Goal: Information Seeking & Learning: Learn about a topic

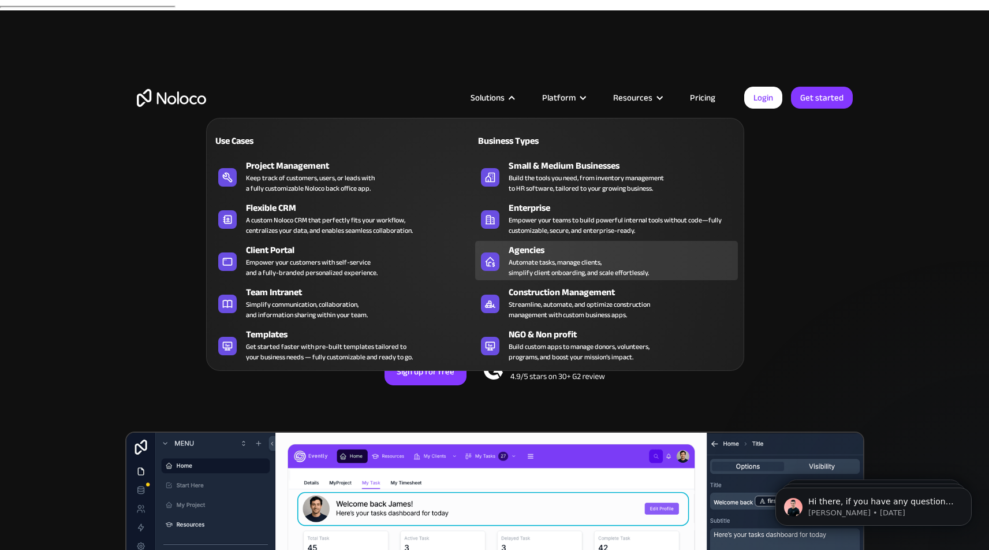
click at [530, 263] on div "Automate tasks, manage clients, simplify client onboarding, and scale effortles…" at bounding box center [579, 267] width 140 height 21
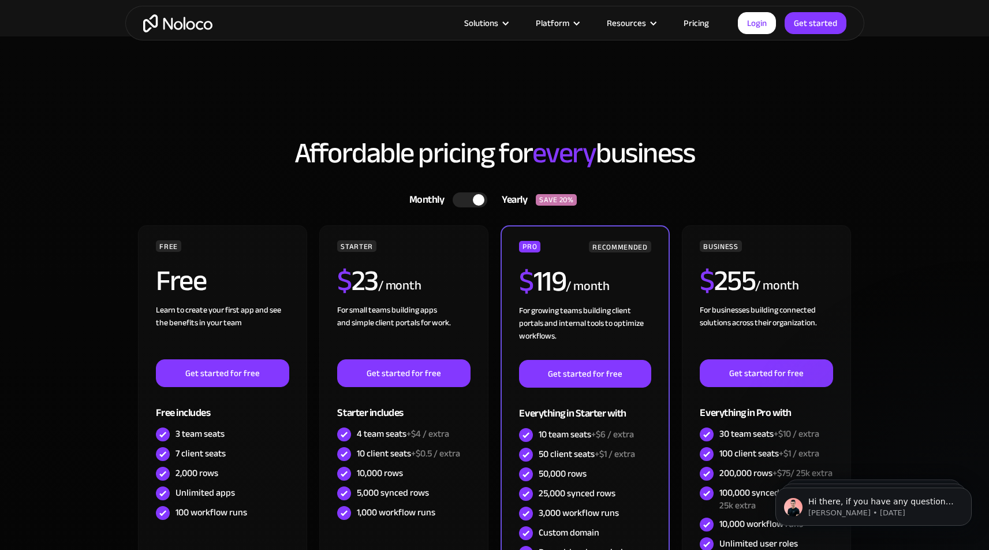
scroll to position [3236, 0]
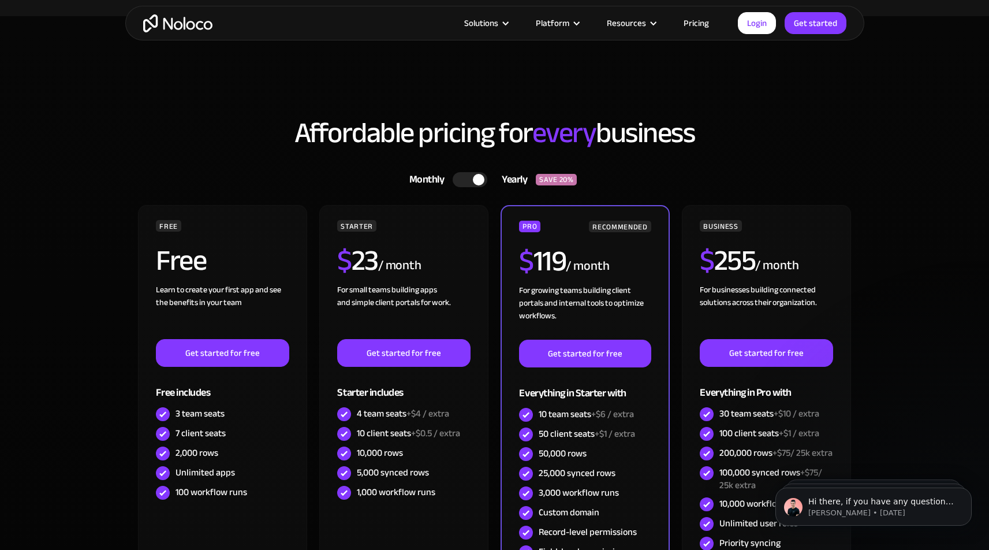
click at [320, 117] on h2 "Affordable pricing for every business" at bounding box center [495, 132] width 716 height 31
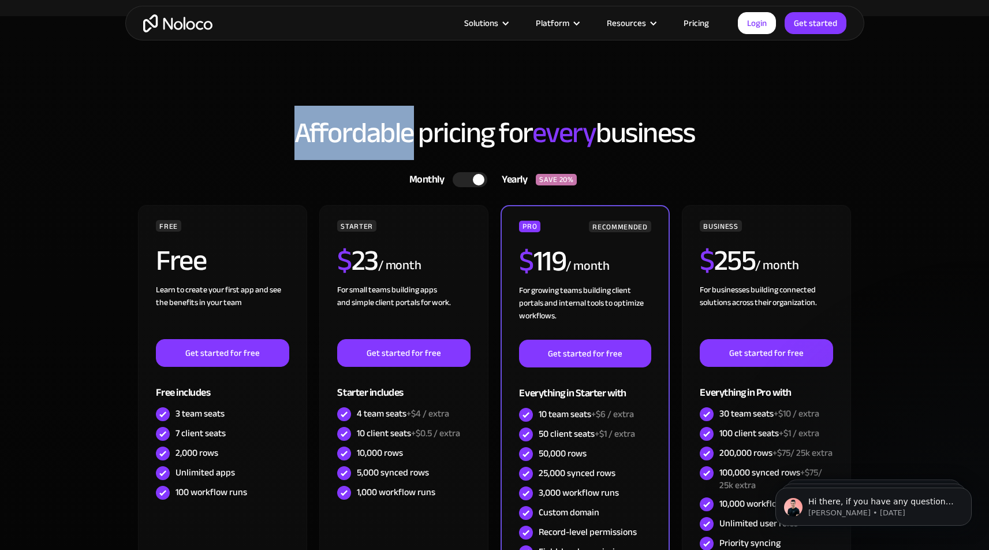
click at [320, 117] on h2 "Affordable pricing for every business" at bounding box center [495, 132] width 716 height 31
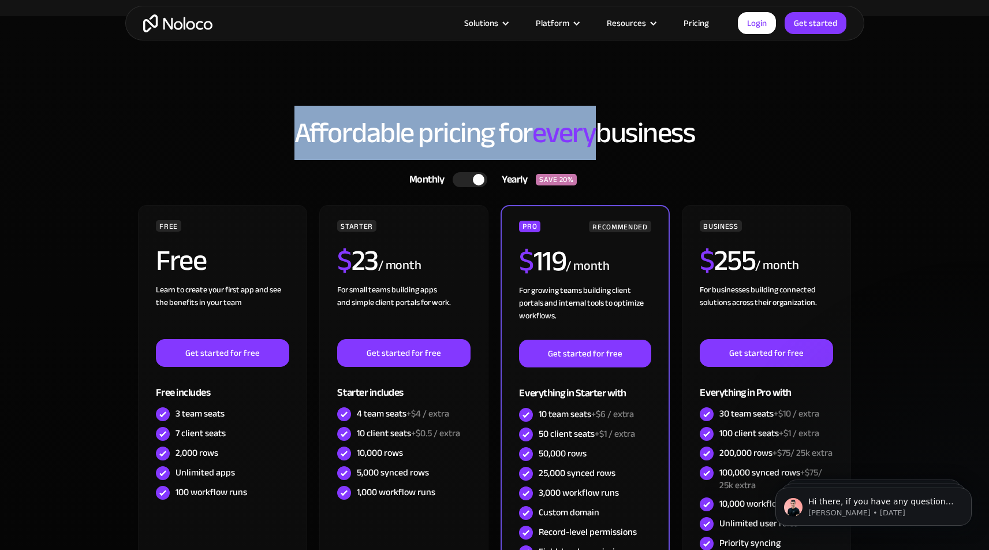
click at [320, 117] on h2 "Affordable pricing for every business" at bounding box center [495, 132] width 716 height 31
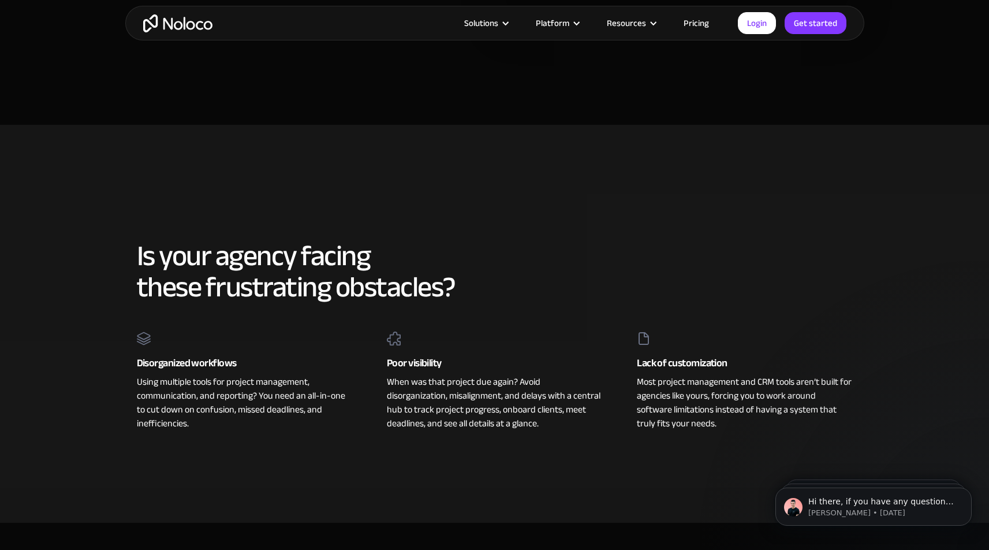
scroll to position [0, 0]
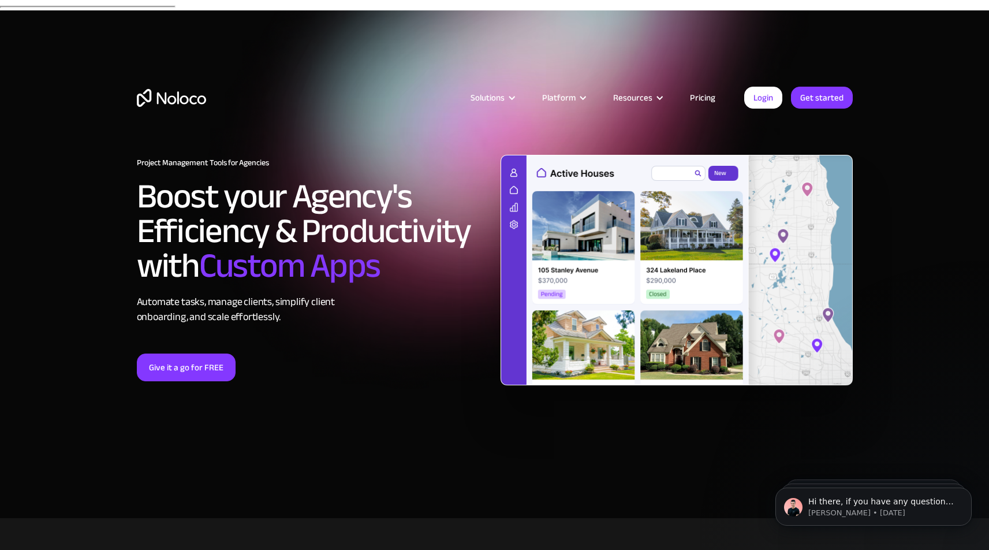
click at [707, 97] on link "Pricing" at bounding box center [702, 97] width 54 height 15
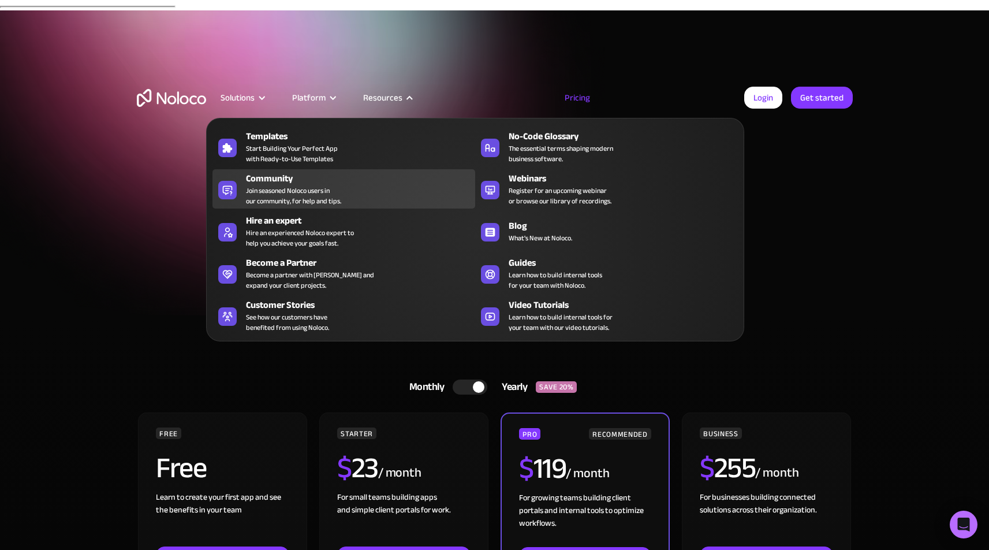
click at [306, 179] on div "Community" at bounding box center [363, 178] width 234 height 14
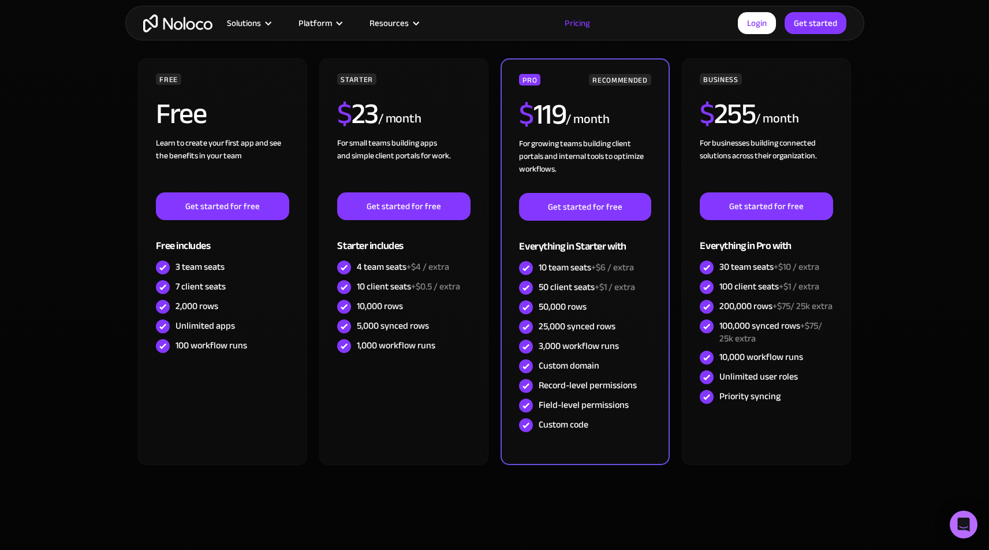
scroll to position [356, 0]
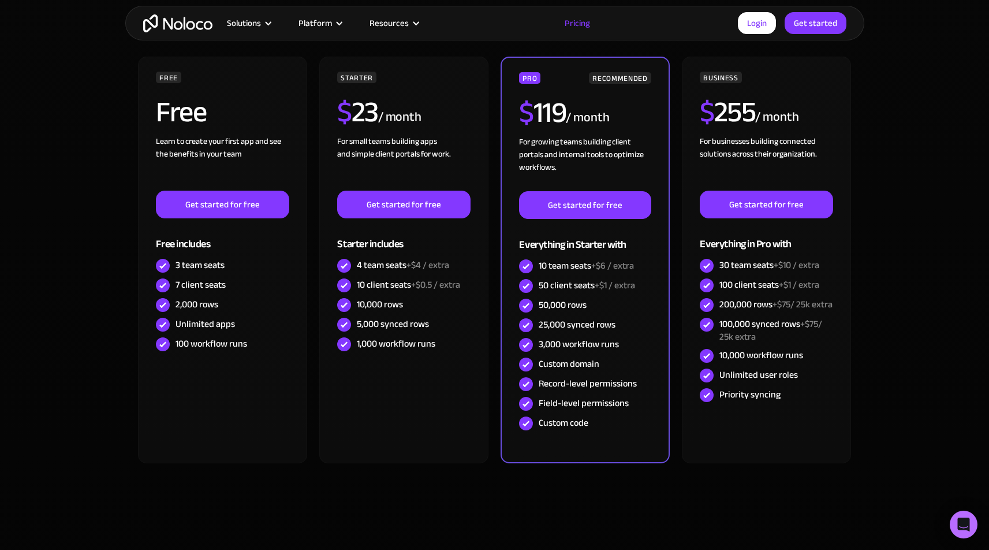
click at [909, 225] on section "Monthly Yearly SAVE 20% Monthly Yearly SAVE 20% FREE Free Learn to create your …" at bounding box center [494, 259] width 989 height 599
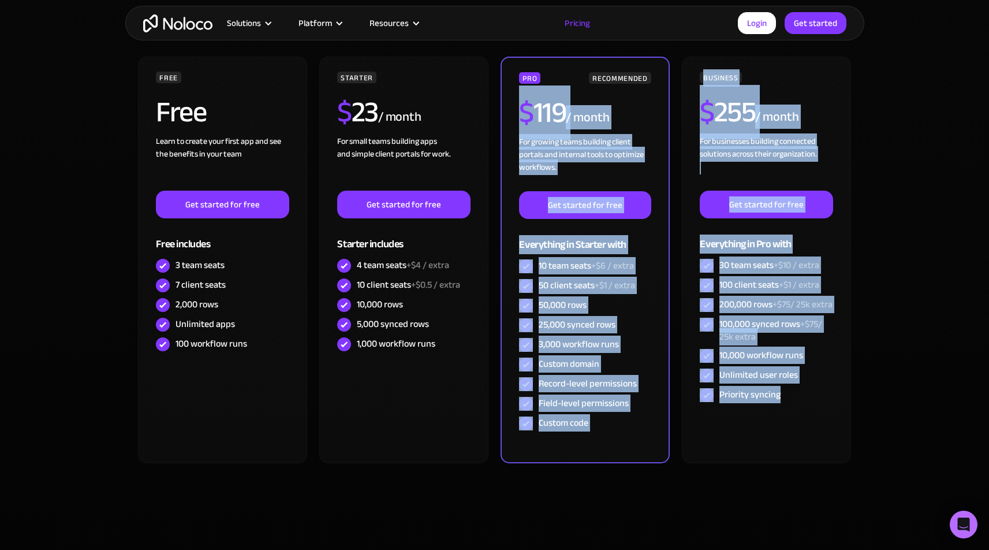
drag, startPoint x: 889, startPoint y: 404, endPoint x: 675, endPoint y: 62, distance: 403.8
click at [675, 62] on section "Monthly Yearly SAVE 20% Monthly Yearly SAVE 20% FREE Free Learn to create your …" at bounding box center [494, 259] width 989 height 599
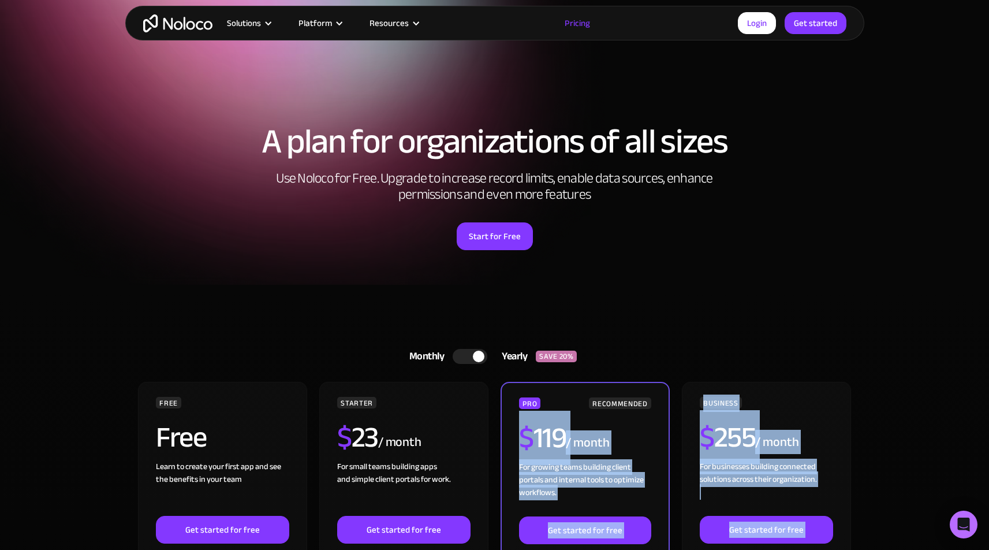
scroll to position [0, 0]
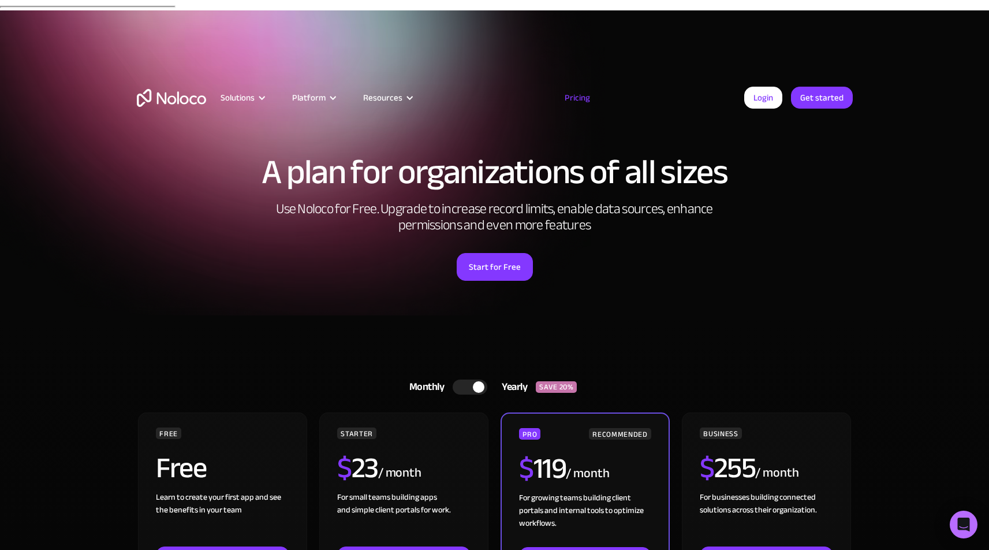
drag, startPoint x: 274, startPoint y: 133, endPoint x: 672, endPoint y: 255, distance: 416.0
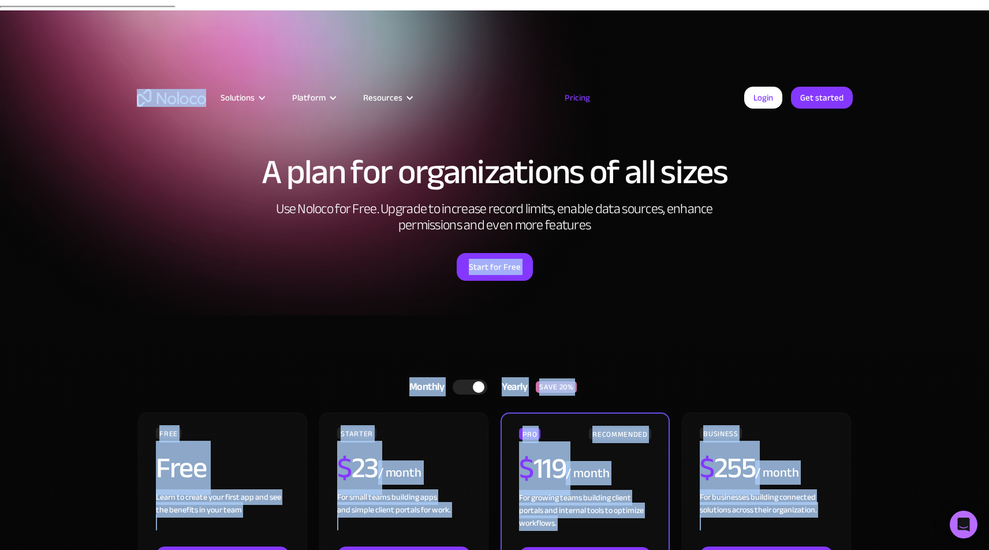
click at [672, 255] on div "Start for Free" at bounding box center [495, 263] width 716 height 36
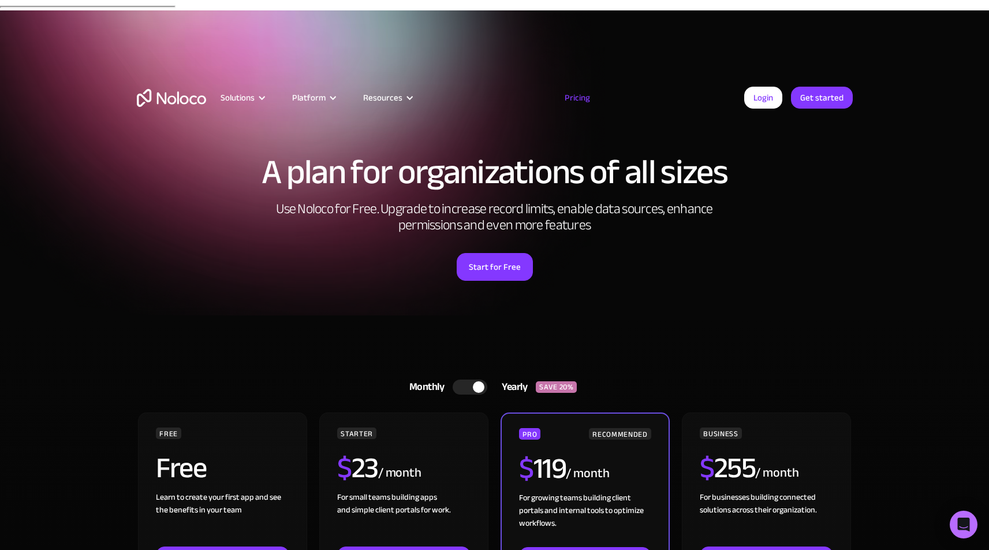
drag, startPoint x: 673, startPoint y: 188, endPoint x: 674, endPoint y: 208, distance: 19.6
click at [674, 203] on h2 "Use Noloco for Free. Upgrade to increase record limits, enable data sources, en…" at bounding box center [495, 217] width 462 height 32
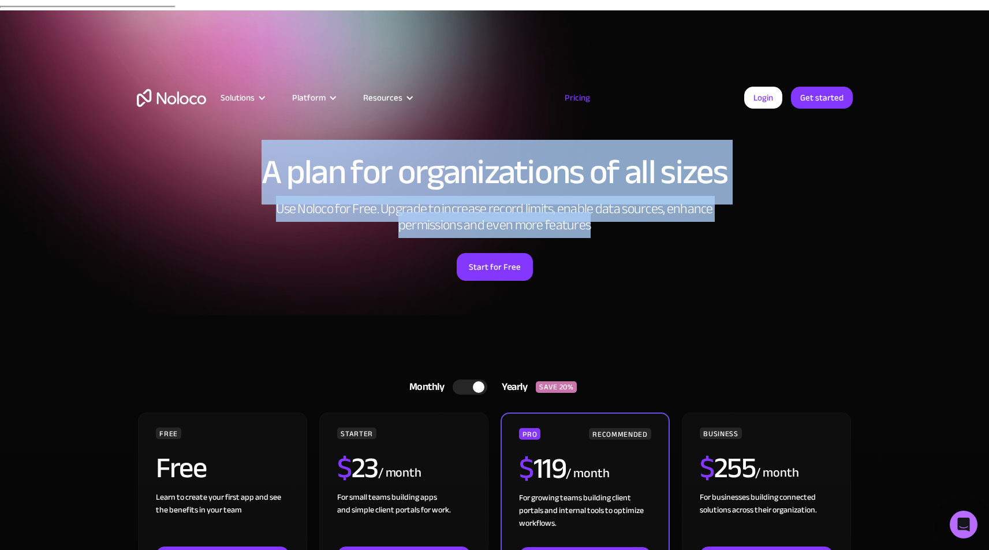
drag, startPoint x: 667, startPoint y: 215, endPoint x: 256, endPoint y: 156, distance: 415.1
click at [256, 156] on div "A plan for organizations of all sizes Use Noloco for Free. Upgrade to increase …" at bounding box center [494, 206] width 739 height 218
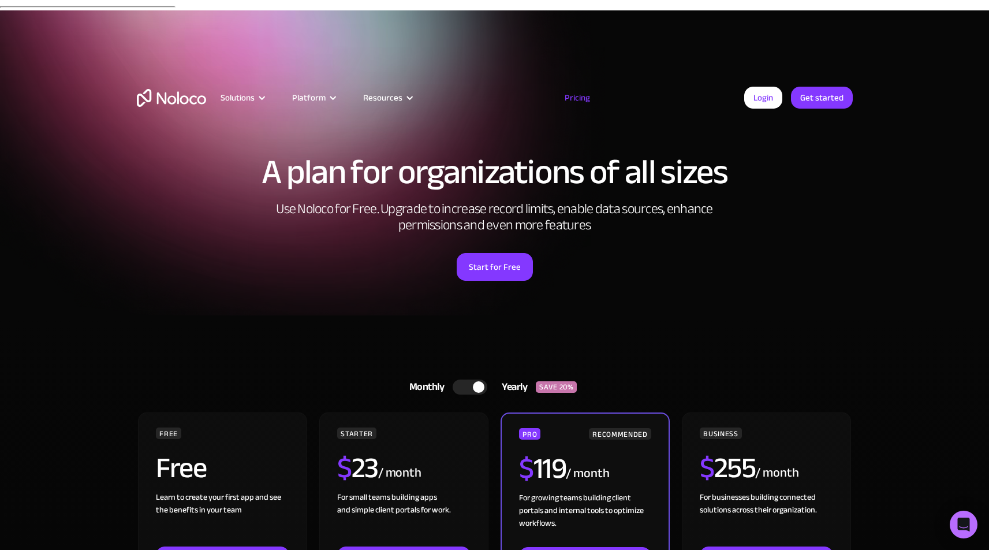
click at [256, 156] on h1 "A plan for organizations of all sizes" at bounding box center [495, 172] width 716 height 35
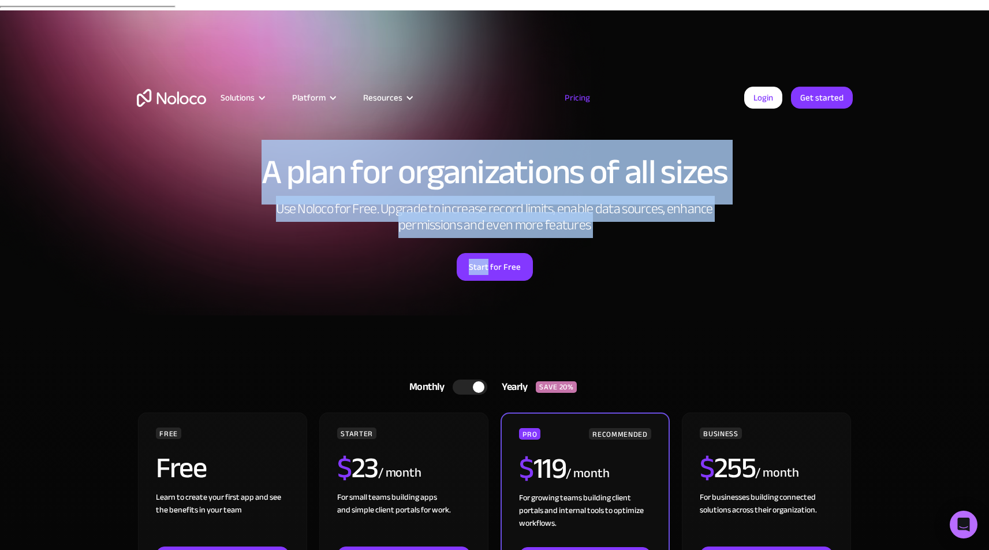
drag, startPoint x: 256, startPoint y: 156, endPoint x: 741, endPoint y: 238, distance: 492.3
click at [741, 238] on div "A plan for organizations of all sizes Use Noloco for Free. Upgrade to increase …" at bounding box center [494, 206] width 739 height 218
click at [741, 245] on div "Start for Free" at bounding box center [495, 263] width 716 height 36
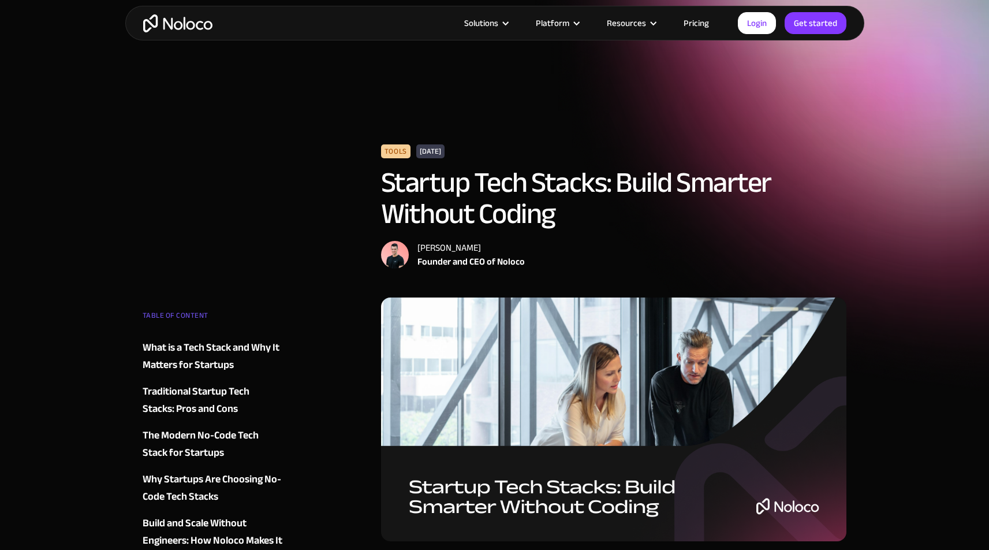
scroll to position [3443, 0]
